Goal: Entertainment & Leisure: Consume media (video, audio)

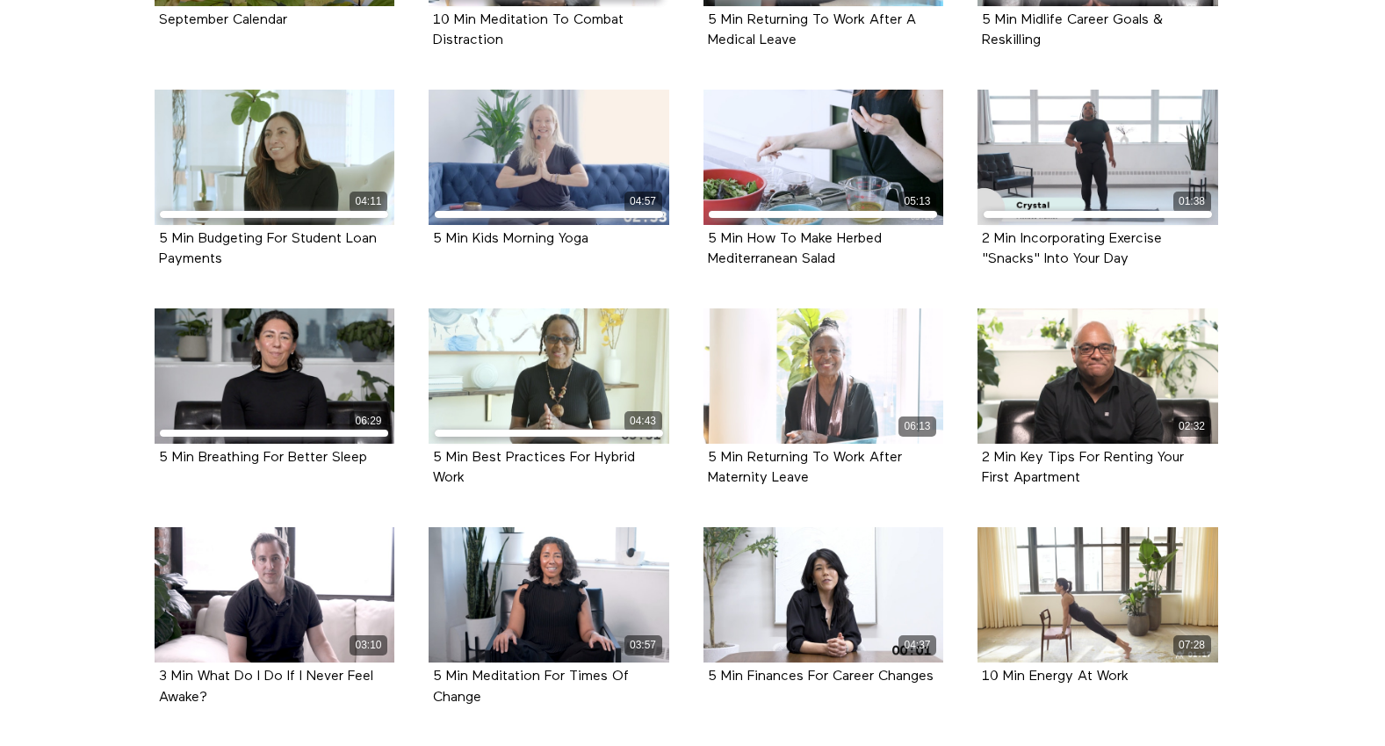
scroll to position [585, 0]
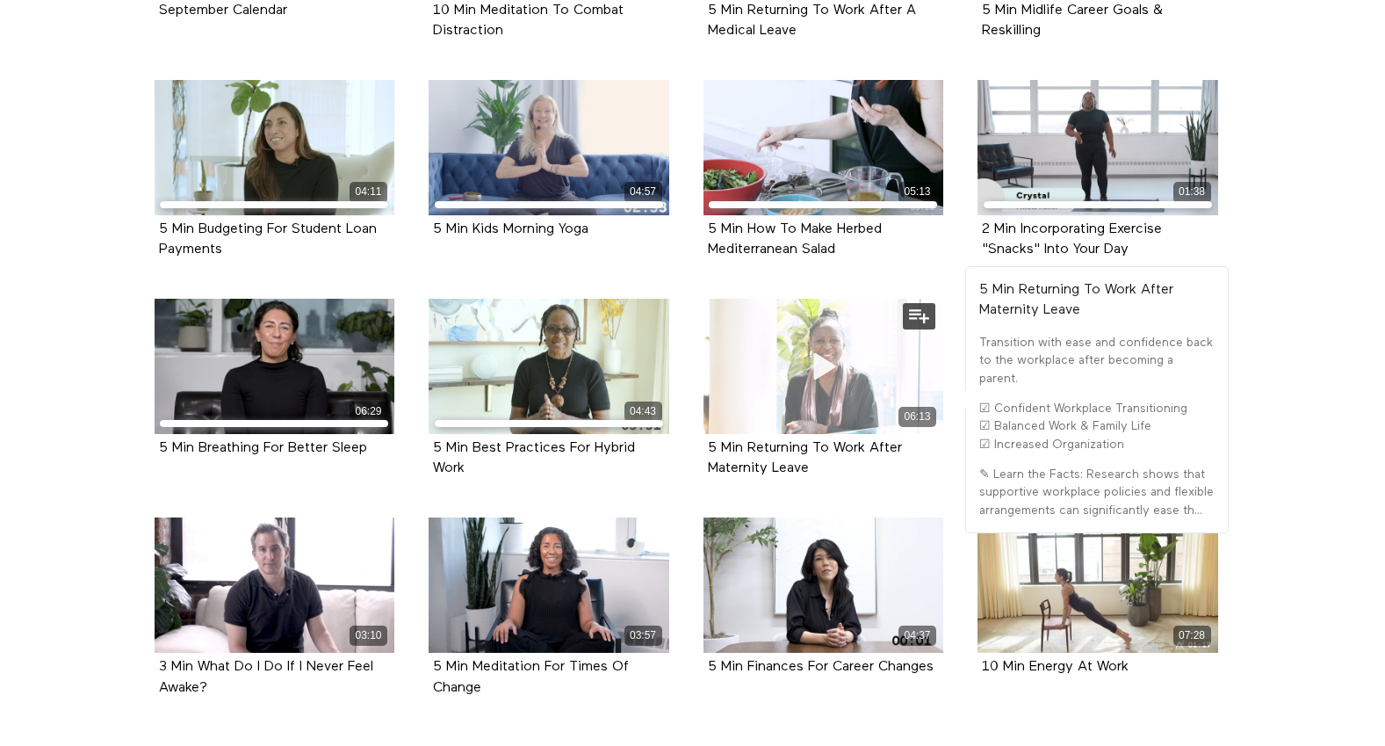
click at [906, 375] on div "06:13" at bounding box center [824, 366] width 241 height 135
